Goal: Task Accomplishment & Management: Use online tool/utility

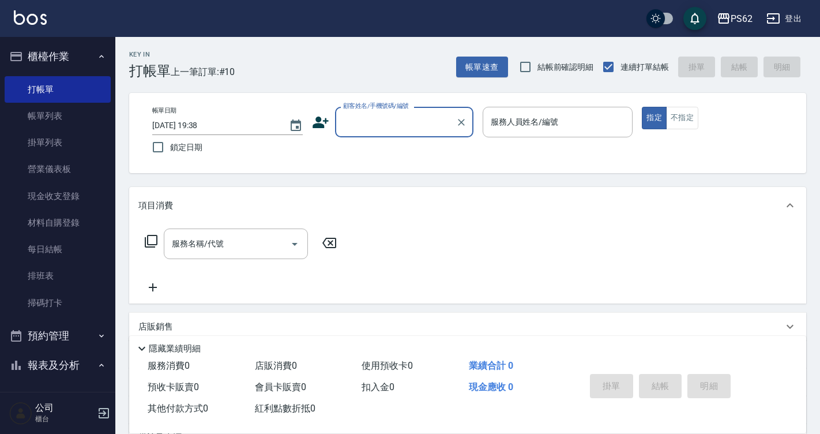
click at [430, 118] on input "顧客姓名/手機號碼/編號" at bounding box center [395, 122] width 111 height 20
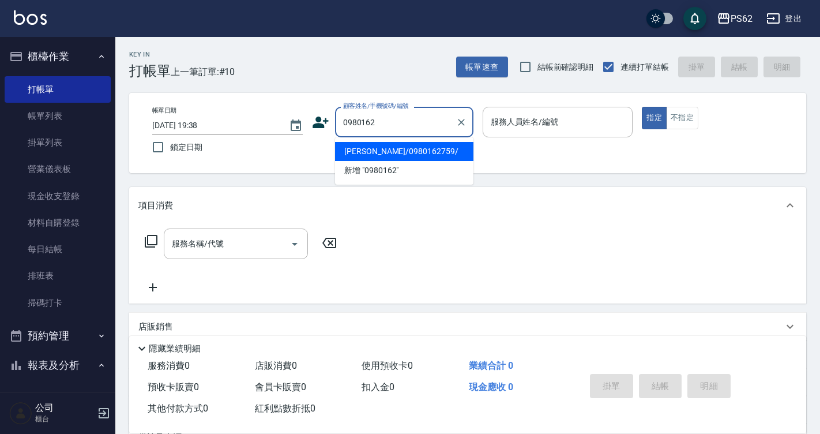
type input "陳足馥/0980162759/"
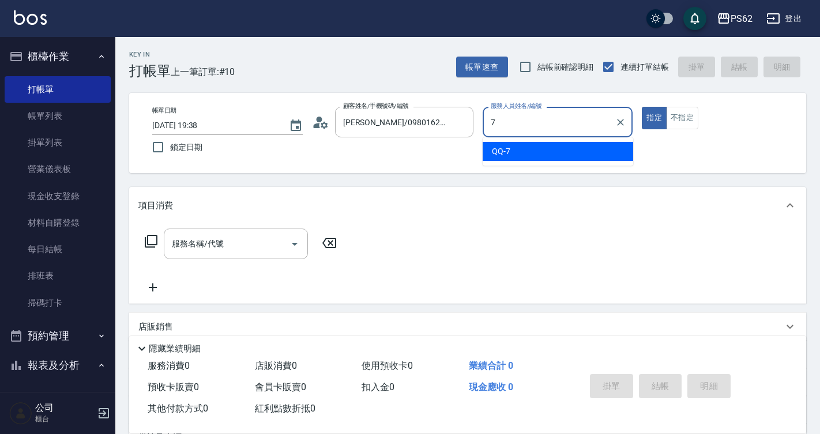
type input "QQ-7"
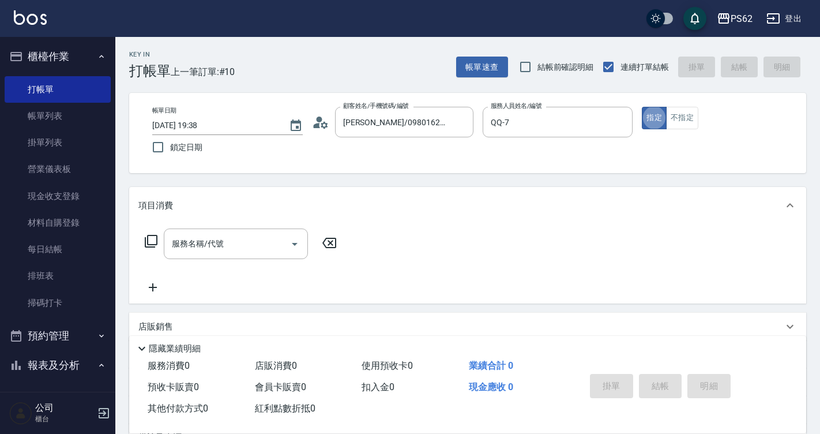
type button "true"
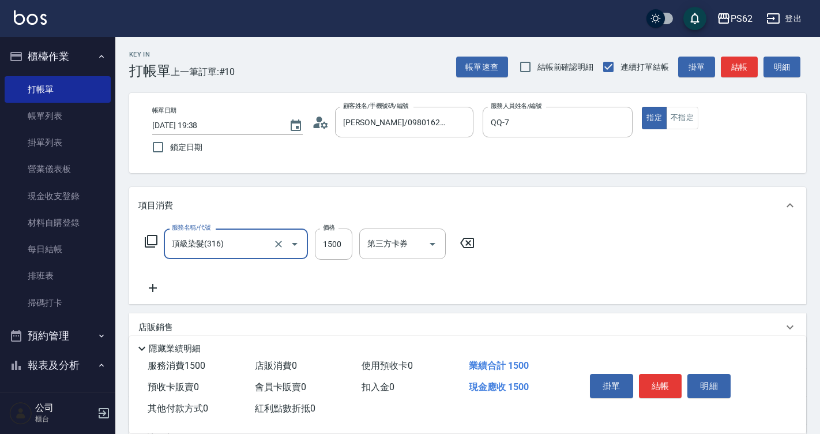
type input "頂級染髮(316)"
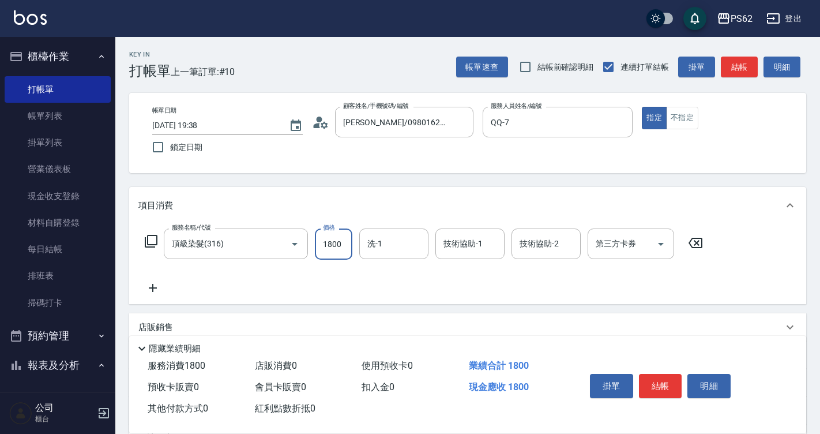
type input "1800"
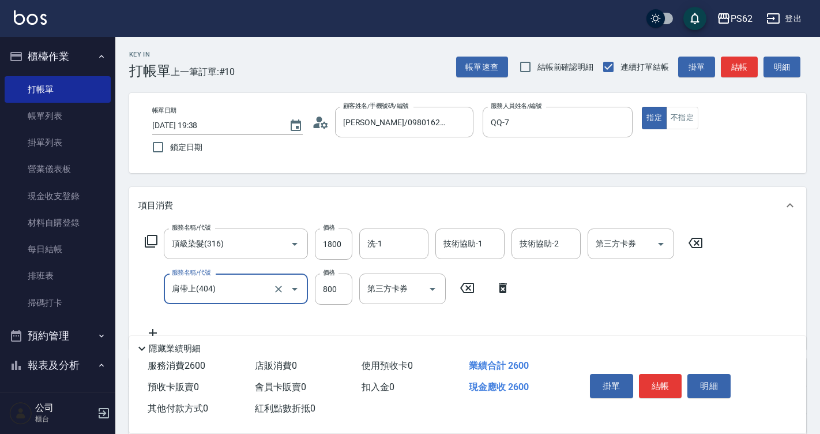
type input "肩帶上(404)"
click at [221, 297] on input "肩帶上(404)" at bounding box center [219, 289] width 101 height 20
type input "醃"
type input "肩上(304)"
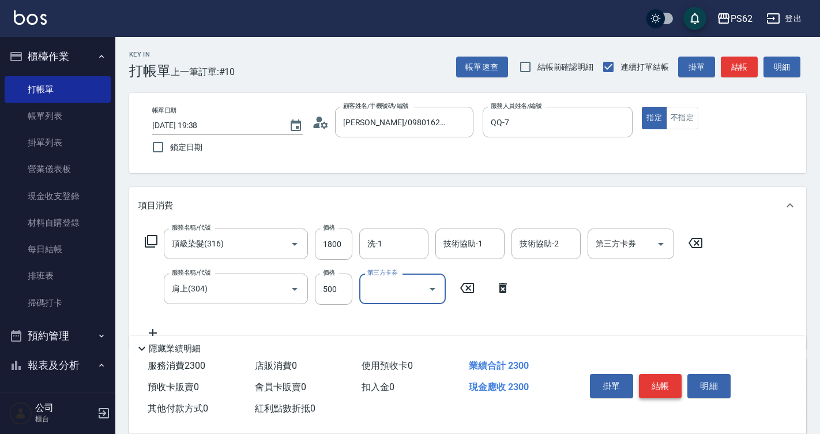
click at [665, 383] on button "結帳" at bounding box center [660, 386] width 43 height 24
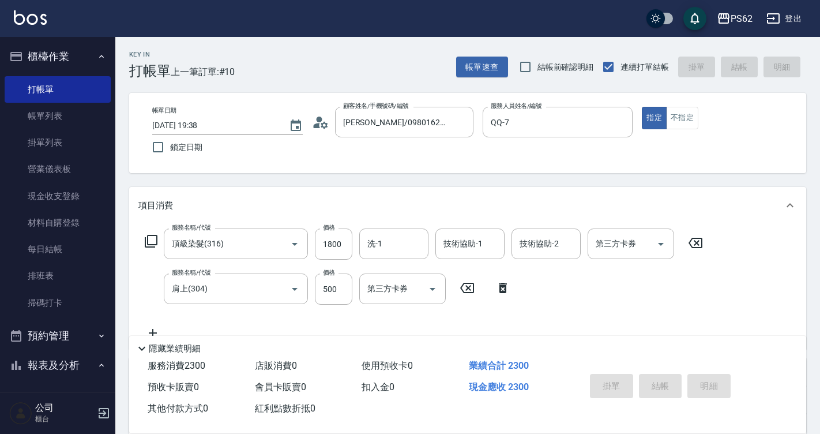
type input "[DATE] 20:31"
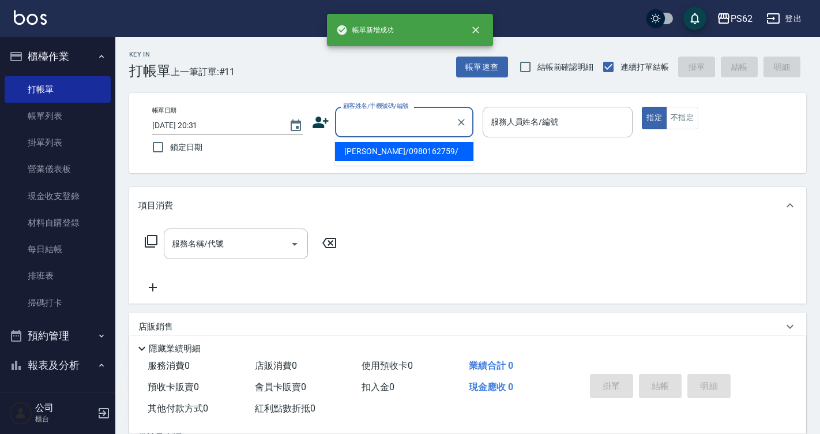
click at [379, 127] on input "顧客姓名/手機號碼/編號" at bounding box center [395, 122] width 111 height 20
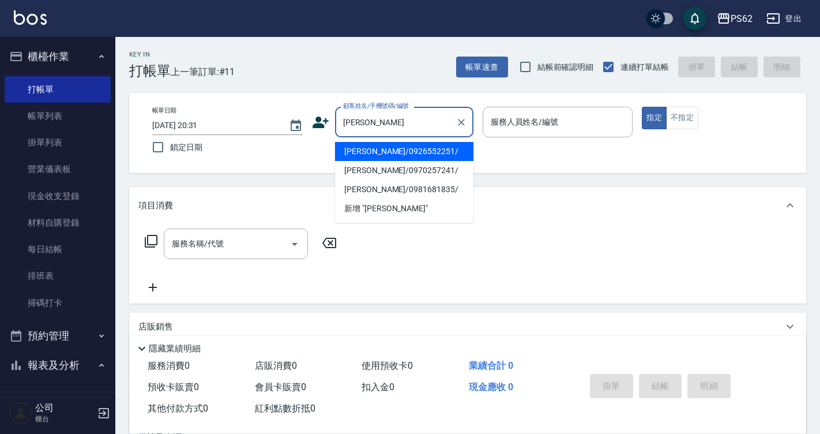
type input "[PERSON_NAME]/0926552251/"
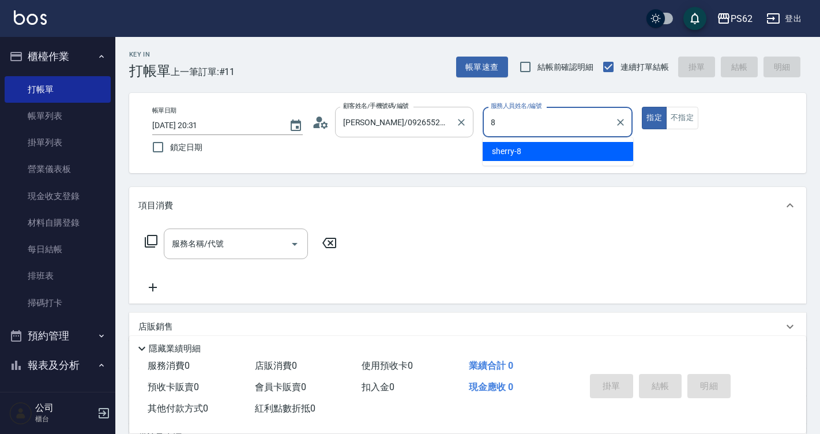
type input "sherry-8"
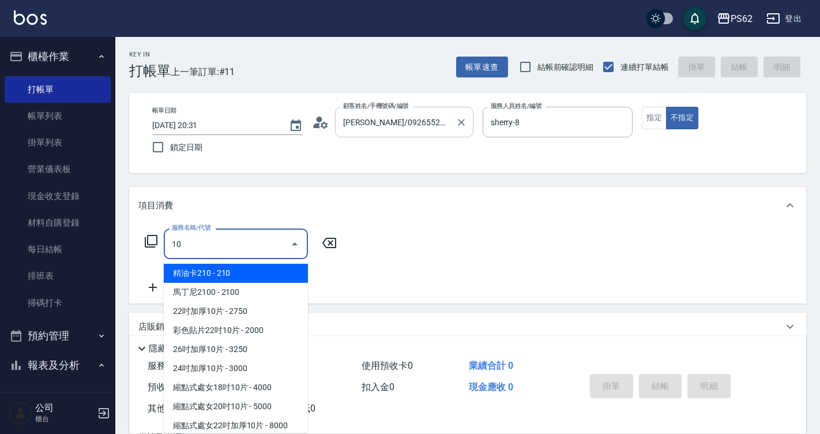
type input "1"
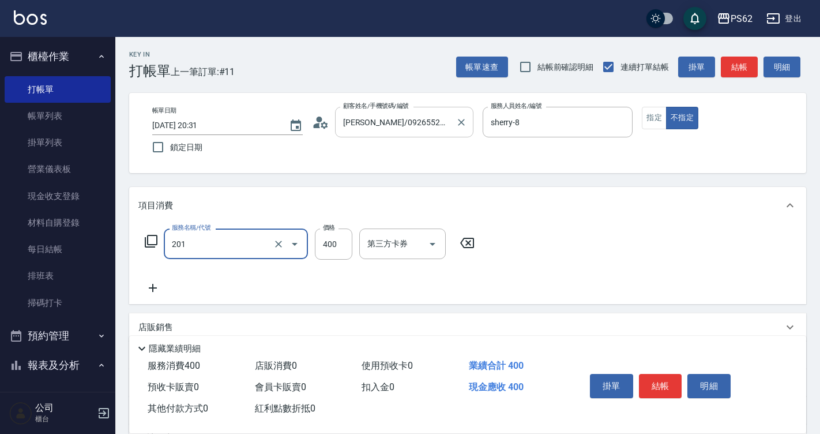
type input "洗剪400(201)"
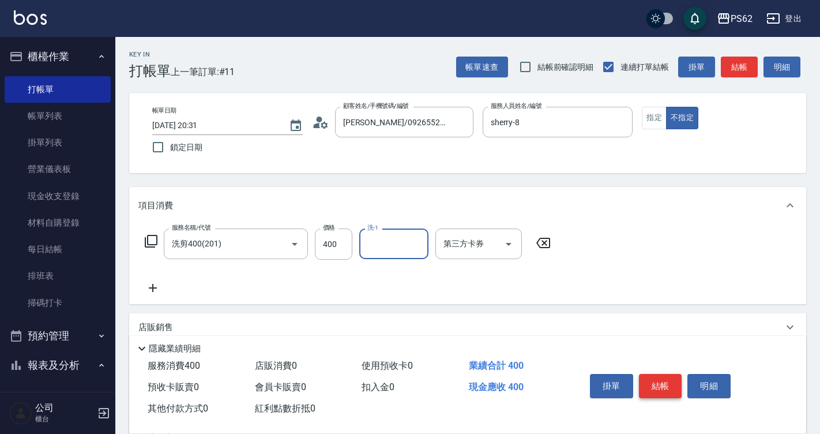
click at [661, 374] on button "結帳" at bounding box center [660, 386] width 43 height 24
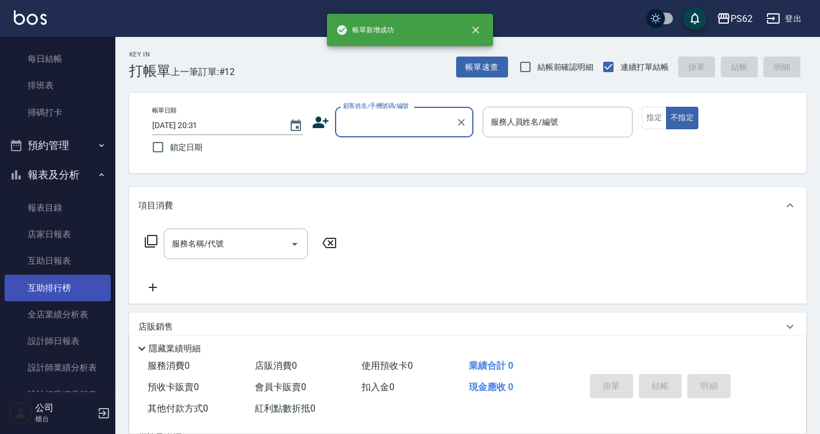
scroll to position [288, 0]
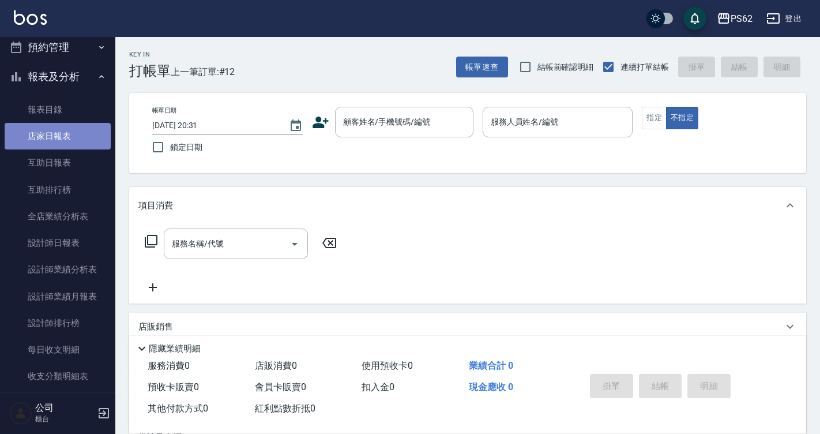
click at [72, 137] on link "店家日報表" at bounding box center [58, 136] width 106 height 27
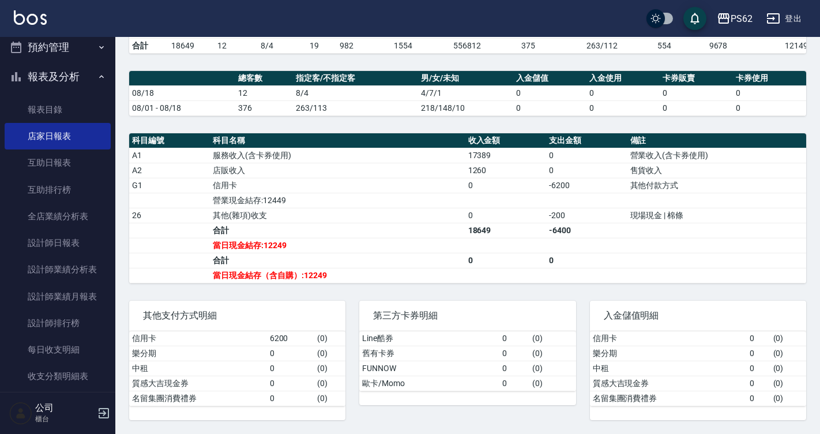
scroll to position [292, 0]
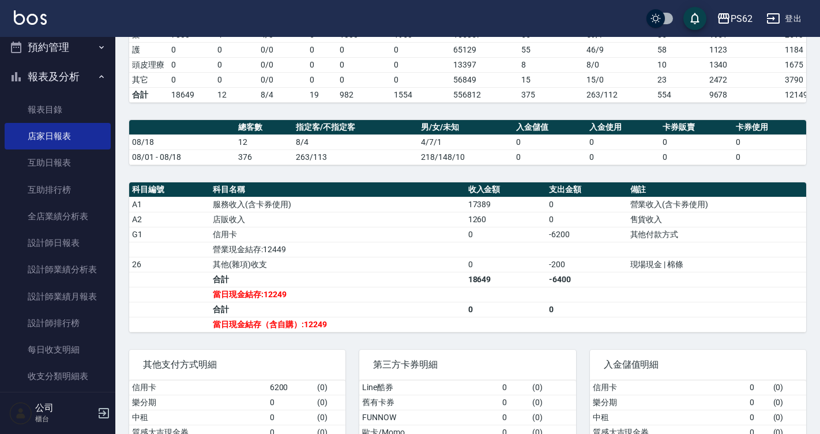
drag, startPoint x: 424, startPoint y: 208, endPoint x: 407, endPoint y: 205, distance: 18.1
click at [427, 210] on td "服務收入(含卡券使用)" at bounding box center [337, 204] width 255 height 15
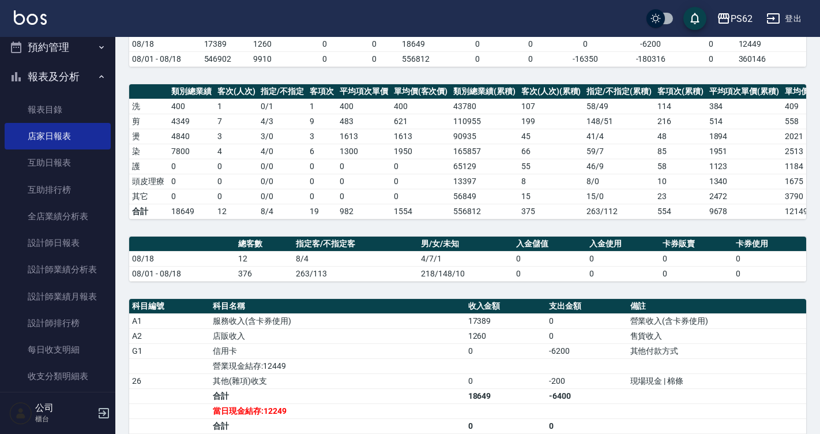
scroll to position [58, 0]
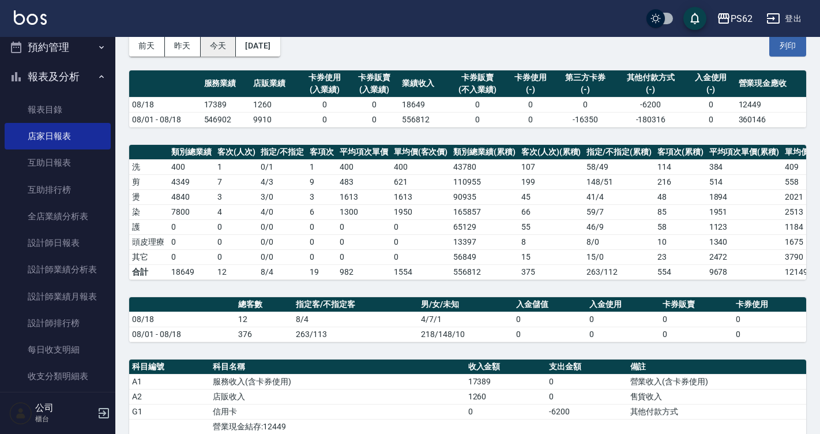
click at [226, 37] on button "今天" at bounding box center [219, 45] width 36 height 21
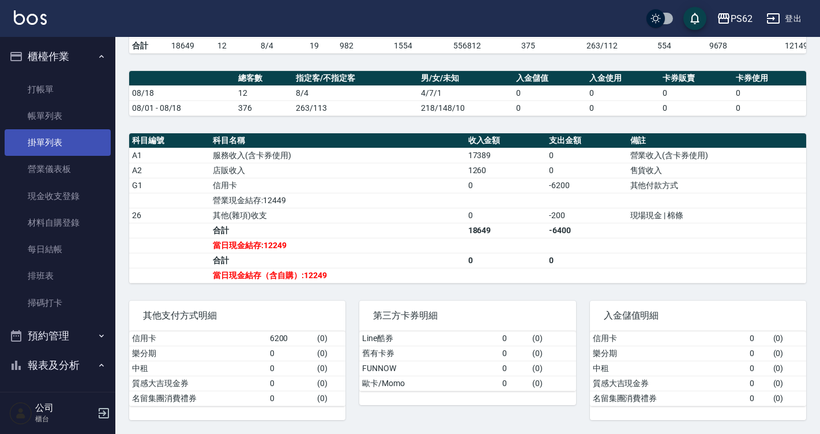
click at [61, 118] on link "帳單列表" at bounding box center [58, 116] width 106 height 27
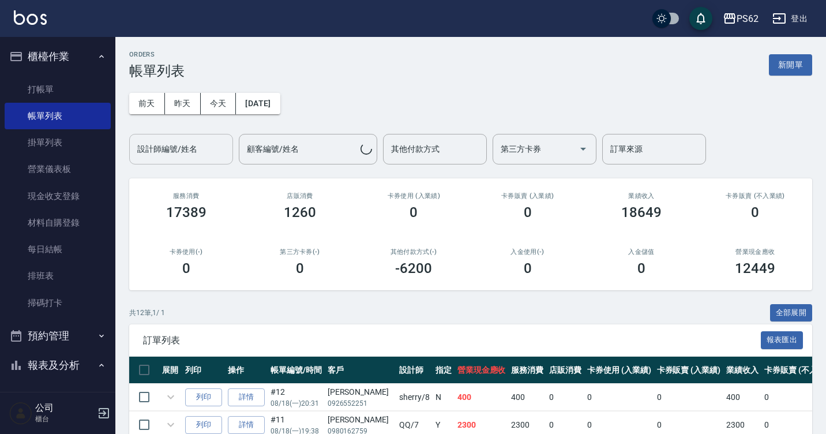
click at [174, 105] on button "昨天" at bounding box center [183, 103] width 36 height 21
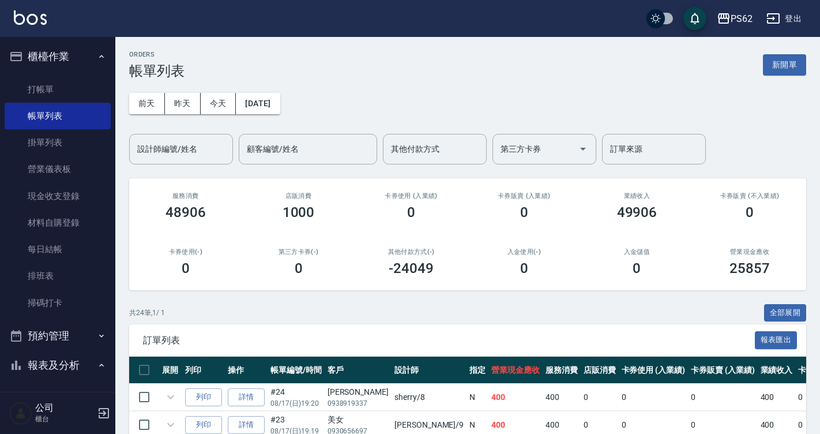
click at [214, 69] on div "ORDERS 帳單列表 新開單" at bounding box center [467, 65] width 677 height 28
click at [222, 101] on button "今天" at bounding box center [219, 103] width 36 height 21
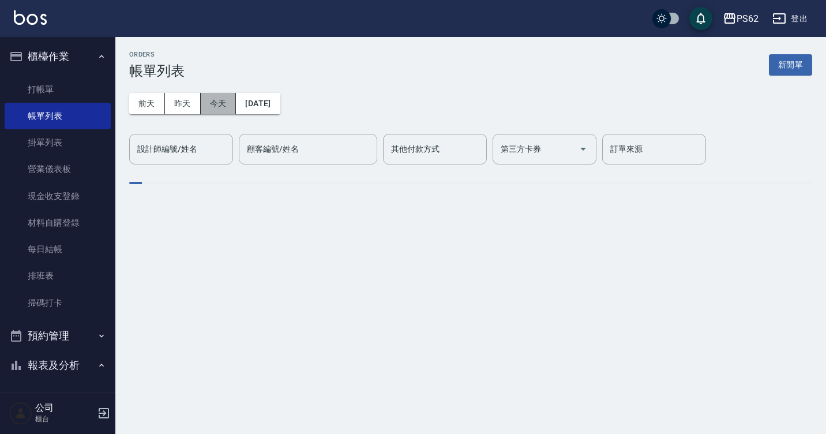
click at [222, 101] on button "今天" at bounding box center [219, 103] width 36 height 21
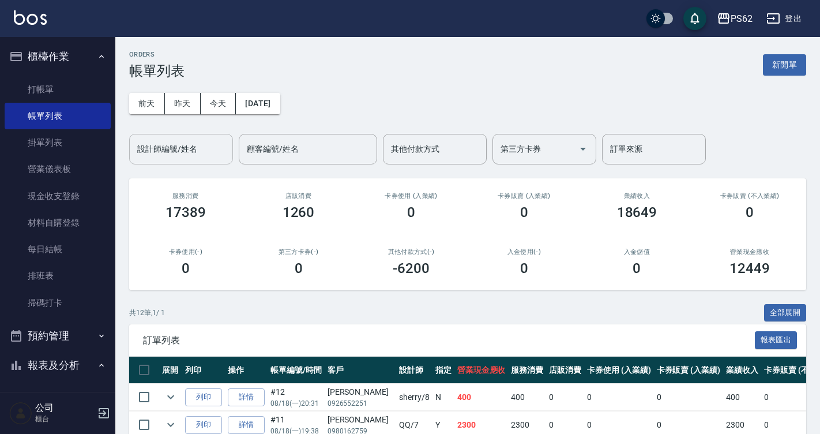
click at [162, 161] on div "設計師編號/姓名" at bounding box center [181, 149] width 104 height 31
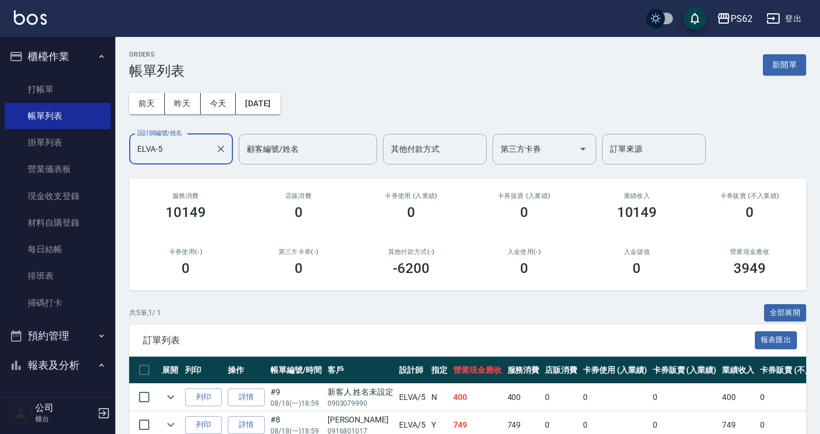
type input "ELVA-5"
drag, startPoint x: 409, startPoint y: 260, endPoint x: 438, endPoint y: 270, distance: 29.9
click at [434, 270] on div "-6200" at bounding box center [410, 268] width 85 height 16
click at [439, 270] on div "-6200" at bounding box center [410, 268] width 85 height 16
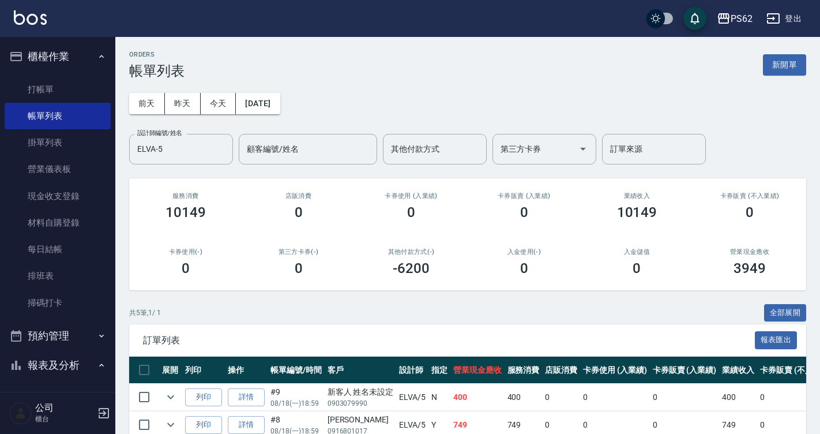
click at [422, 337] on span "訂單列表" at bounding box center [449, 340] width 612 height 12
drag, startPoint x: 415, startPoint y: 257, endPoint x: 435, endPoint y: 259, distance: 20.3
click at [435, 259] on div "其他付款方式(-) -6200" at bounding box center [411, 262] width 113 height 56
click at [440, 263] on div "-6200" at bounding box center [410, 268] width 85 height 16
drag, startPoint x: 437, startPoint y: 266, endPoint x: 368, endPoint y: 270, distance: 69.3
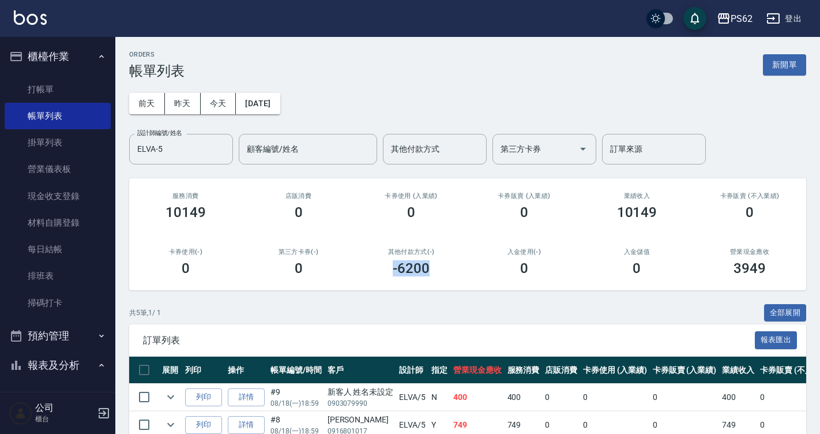
click at [368, 270] on div "其他付款方式(-) -6200" at bounding box center [411, 262] width 113 height 56
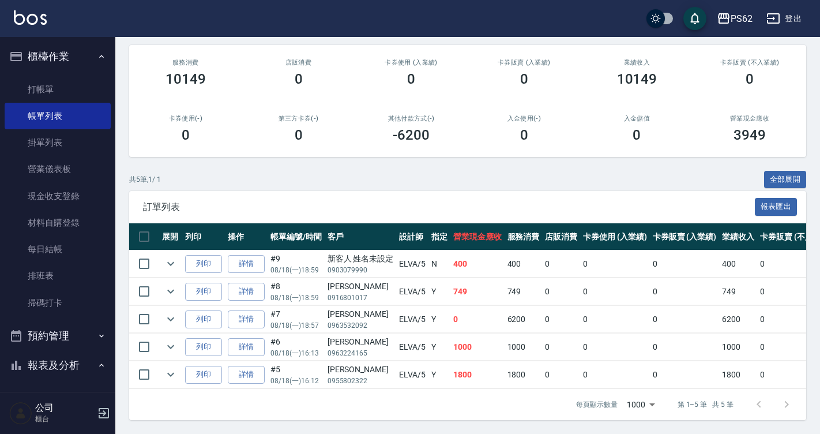
scroll to position [142, 0]
click at [249, 310] on link "詳情" at bounding box center [246, 319] width 37 height 18
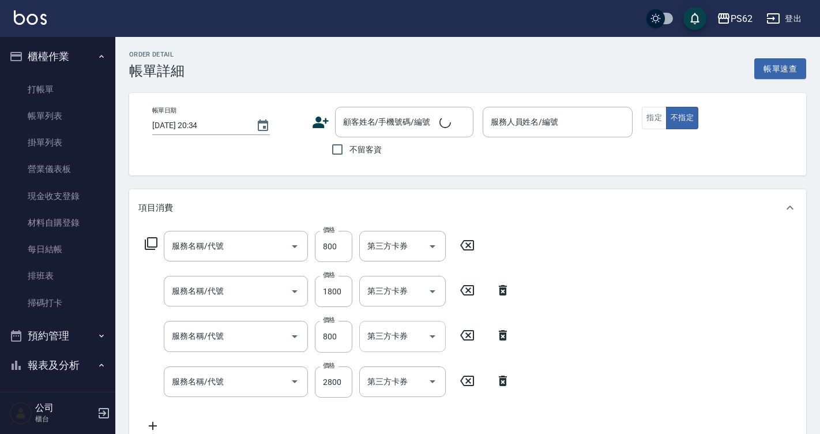
type input "肩帶上(404)"
type input "頂級染髮(316)"
type input "肩帶上(404)"
type input "頂級溫塑(310)"
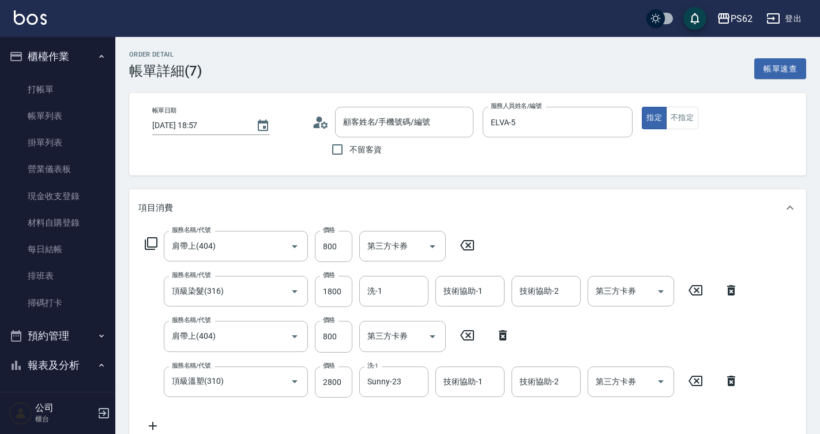
type input "2025/08/18 18:57"
type input "ELVA-5"
type input "邱怡婷/0963532092/"
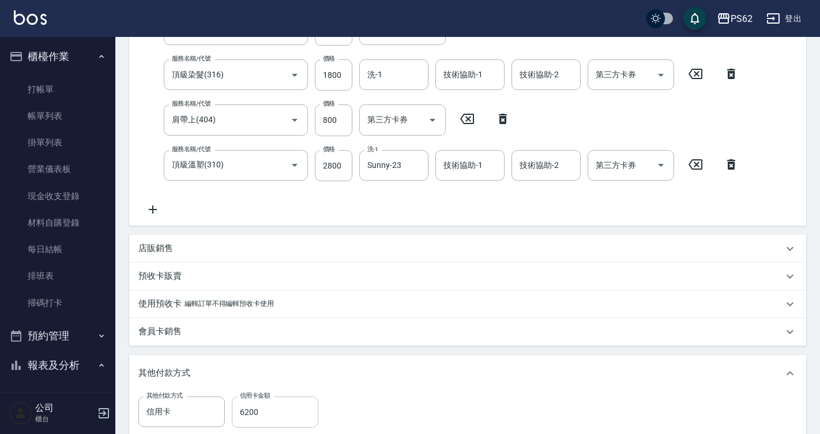
scroll to position [288, 0]
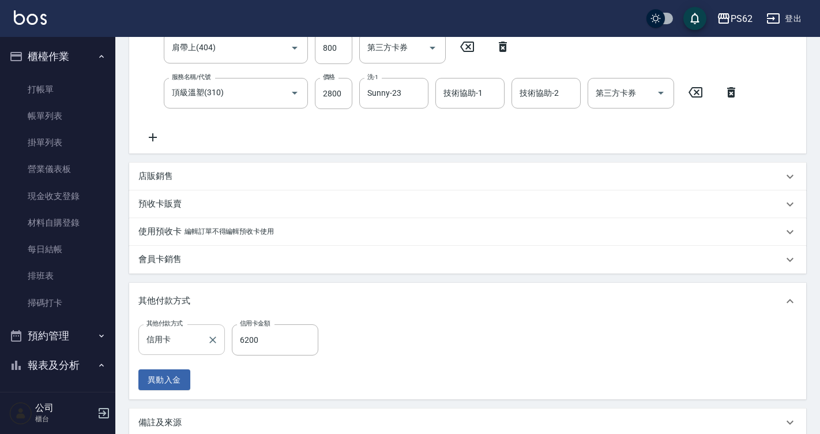
click at [180, 344] on input "信用卡" at bounding box center [173, 339] width 59 height 20
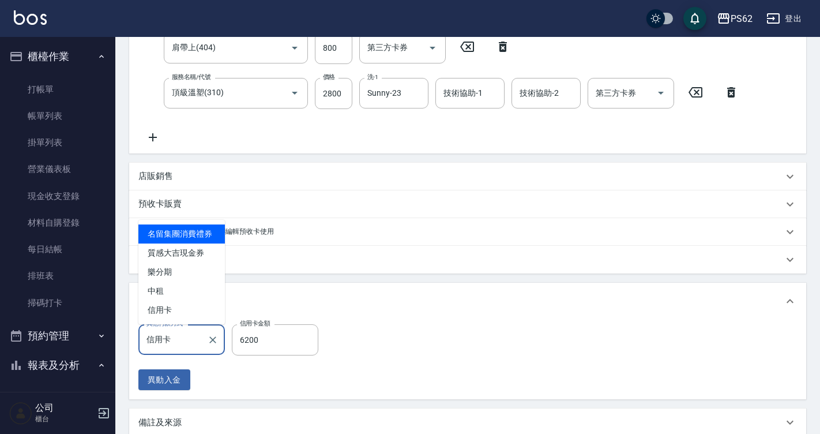
click at [225, 333] on div "其他付款方式 信用卡 其他付款方式 信用卡金額 6200 信用卡金額" at bounding box center [231, 339] width 187 height 31
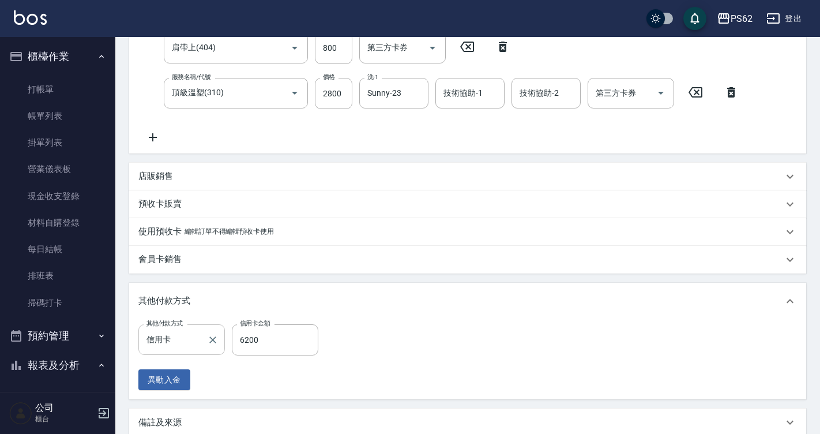
click at [200, 343] on input "信用卡" at bounding box center [173, 339] width 59 height 20
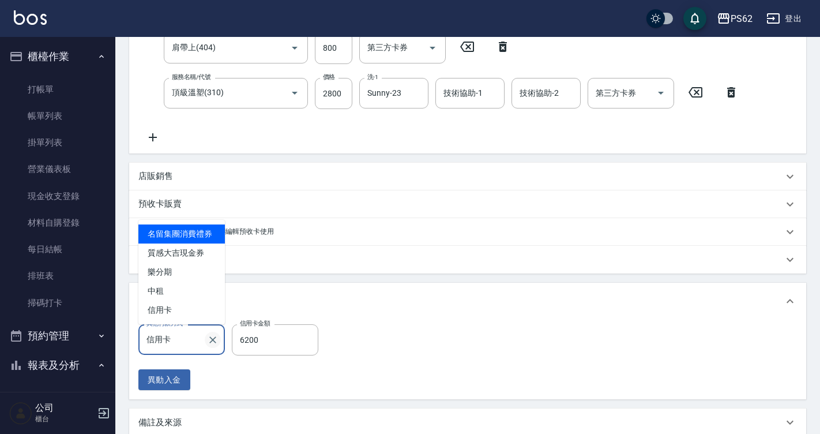
click at [213, 339] on icon "Clear" at bounding box center [212, 339] width 7 height 7
click at [361, 241] on div "使用預收卡 編輯訂單不得編輯預收卡使用" at bounding box center [467, 232] width 677 height 28
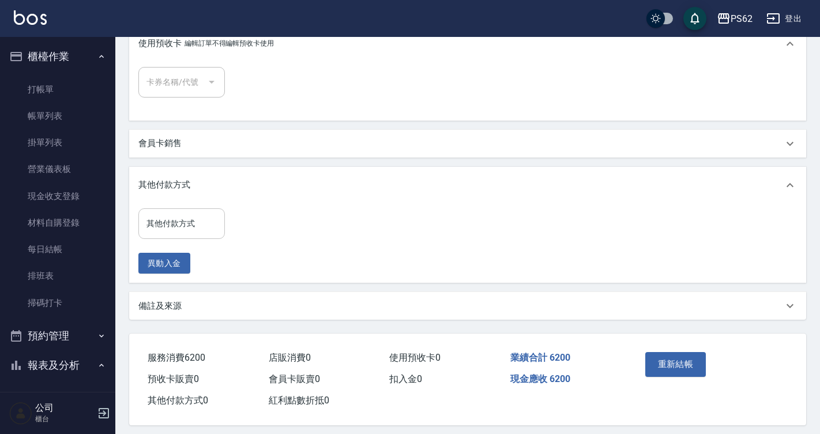
scroll to position [501, 0]
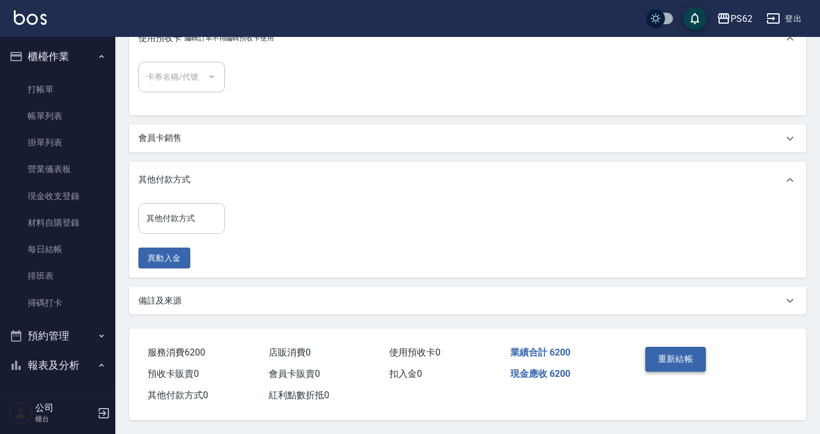
click at [680, 356] on button "重新結帳" at bounding box center [675, 359] width 61 height 24
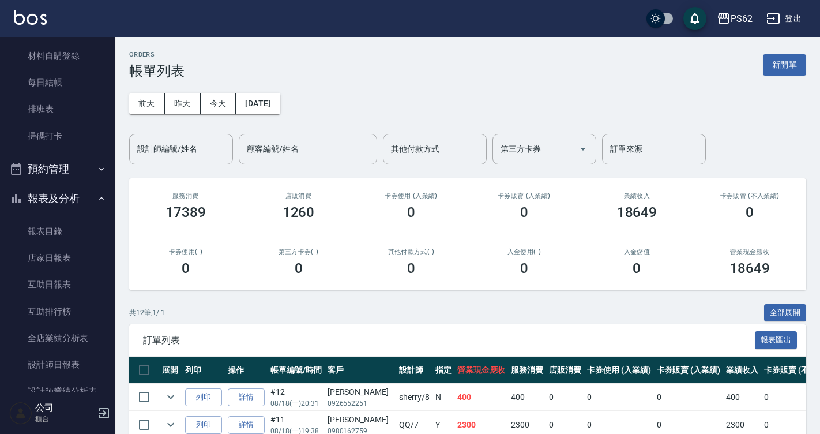
scroll to position [173, 0]
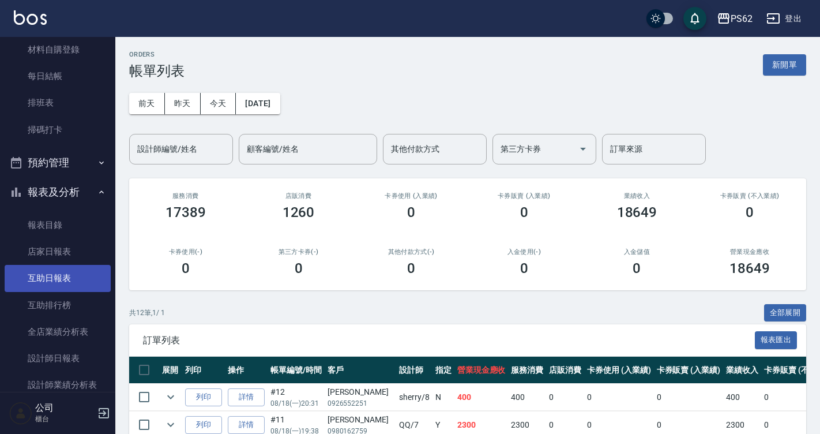
click at [71, 281] on link "互助日報表" at bounding box center [58, 278] width 106 height 27
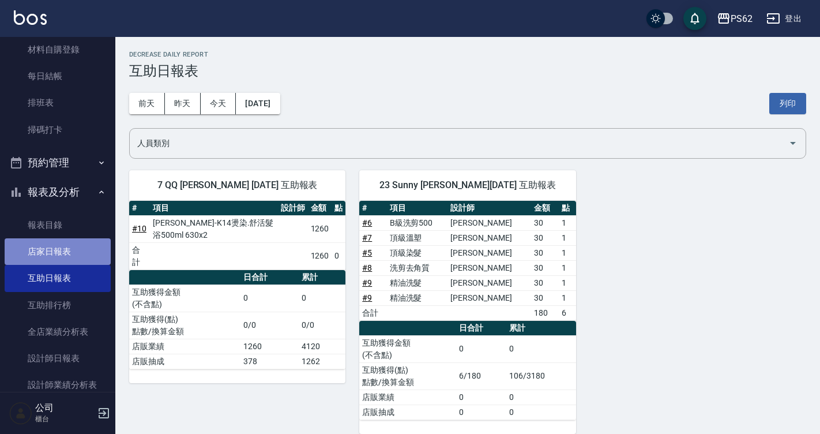
click at [71, 255] on link "店家日報表" at bounding box center [58, 251] width 106 height 27
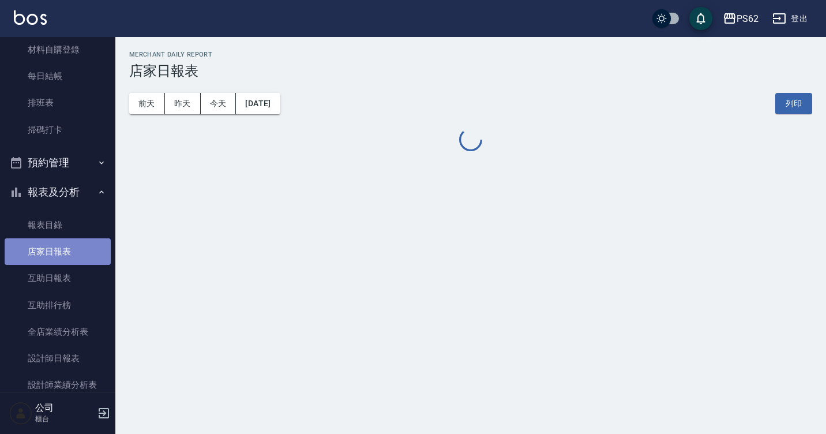
click at [71, 255] on link "店家日報表" at bounding box center [58, 251] width 106 height 27
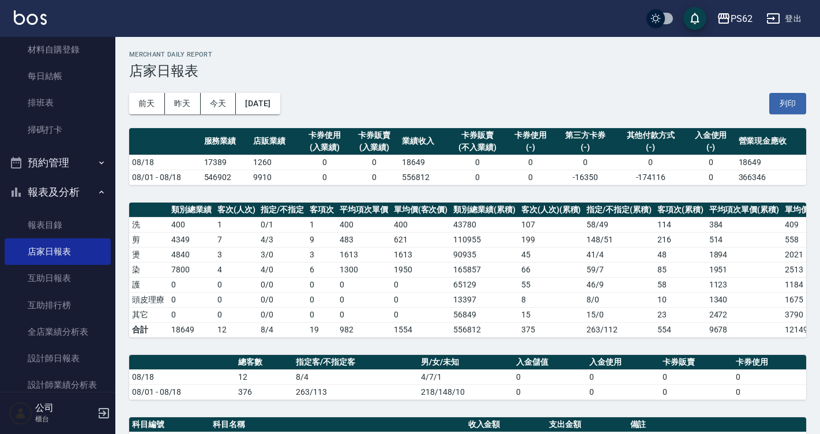
click at [442, 253] on td "1613" at bounding box center [421, 254] width 60 height 15
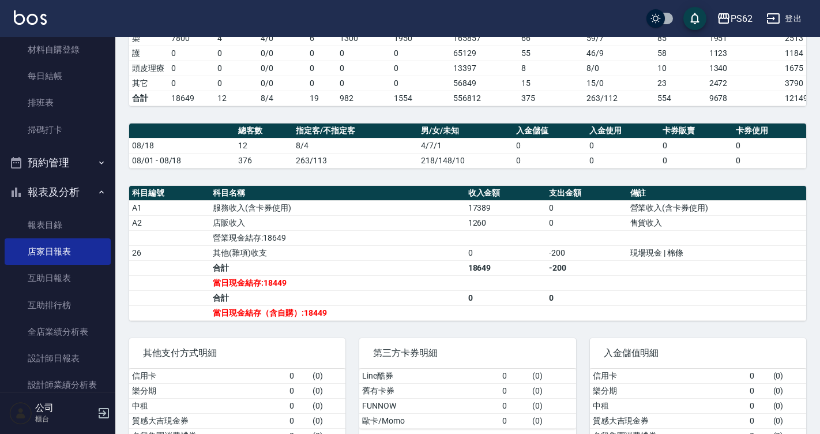
scroll to position [277, 0]
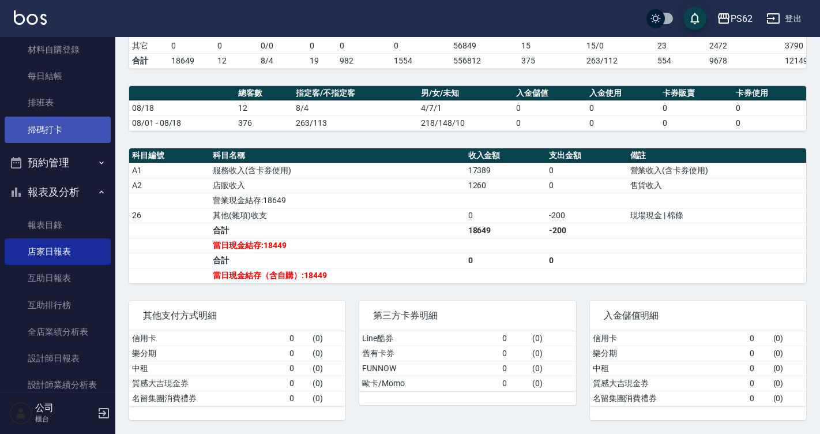
click at [56, 134] on link "掃碼打卡" at bounding box center [58, 129] width 106 height 27
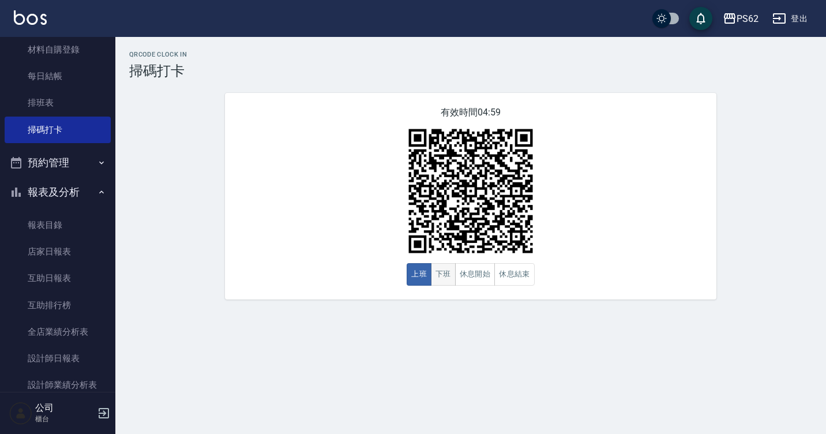
click at [439, 272] on button "下班" at bounding box center [443, 274] width 25 height 22
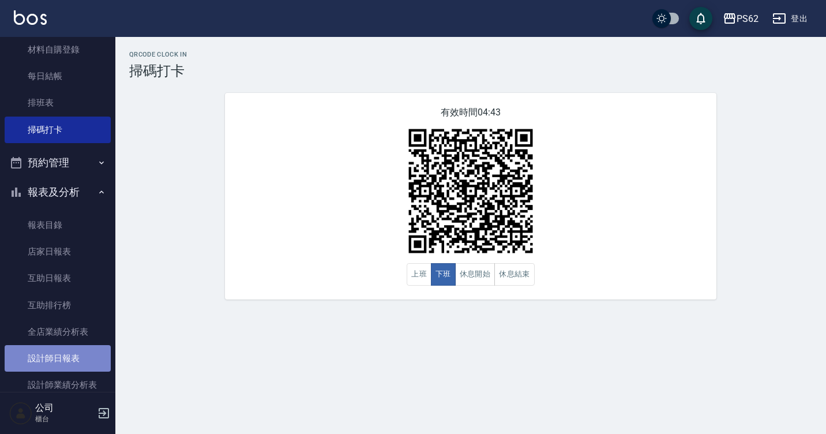
click at [76, 366] on link "設計師日報表" at bounding box center [58, 358] width 106 height 27
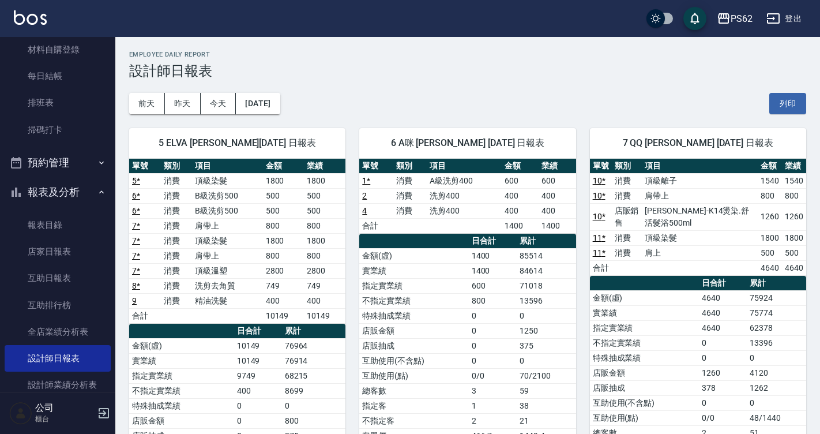
click at [781, 269] on td "4640" at bounding box center [770, 267] width 24 height 15
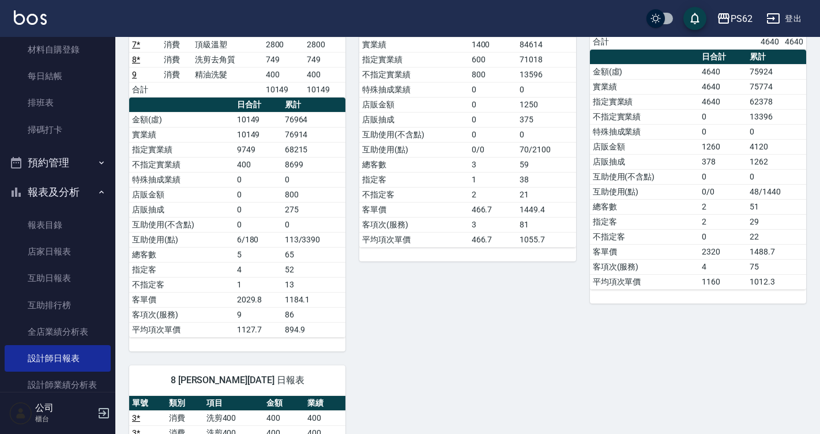
scroll to position [404, 0]
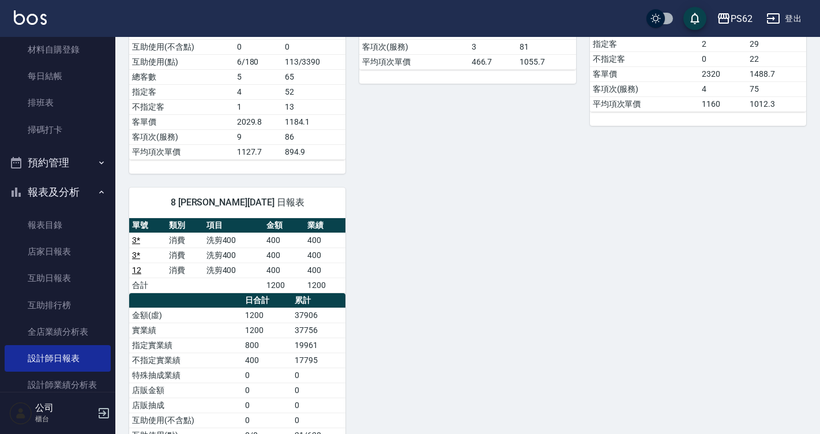
click at [138, 272] on link "12" at bounding box center [136, 269] width 9 height 9
click at [62, 118] on link "掃碼打卡" at bounding box center [58, 129] width 106 height 27
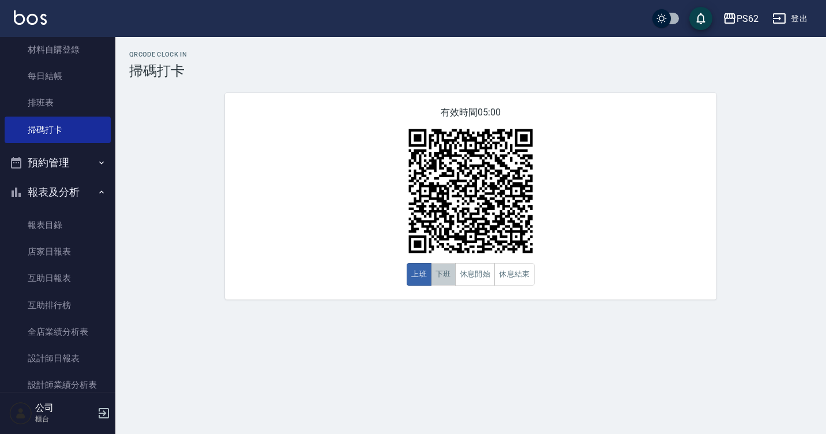
click at [446, 277] on button "下班" at bounding box center [443, 274] width 25 height 22
